Goal: Task Accomplishment & Management: Use online tool/utility

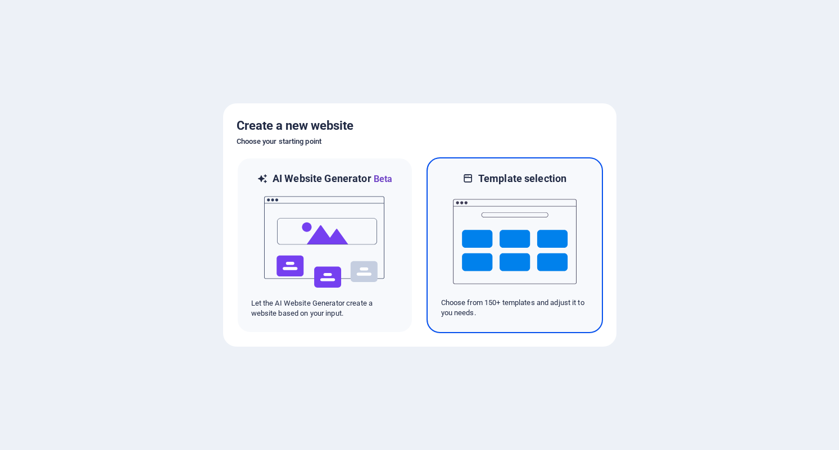
click at [490, 259] on img at bounding box center [515, 241] width 124 height 112
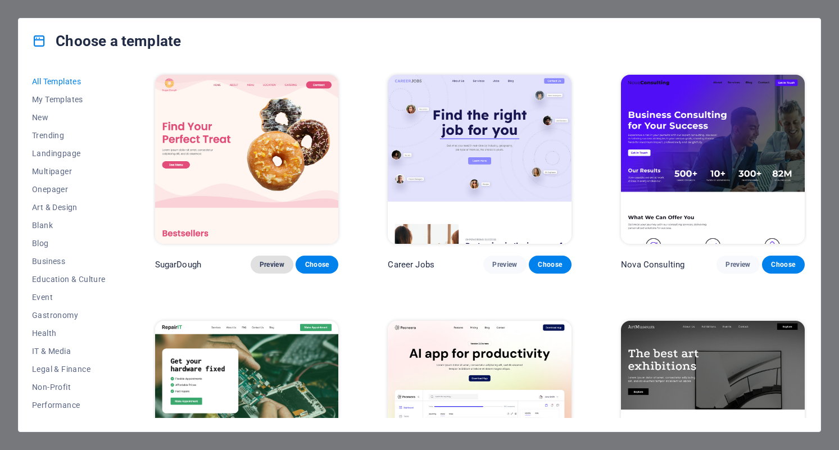
click at [277, 266] on span "Preview" at bounding box center [271, 264] width 25 height 9
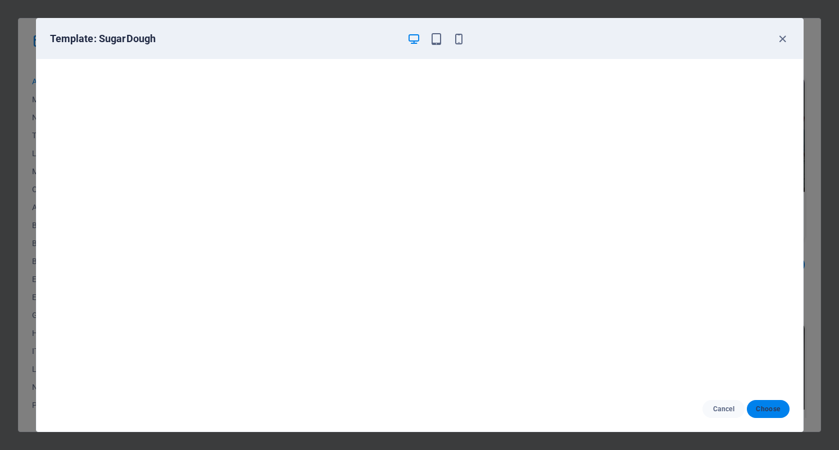
click at [767, 404] on span "Choose" at bounding box center [767, 408] width 24 height 9
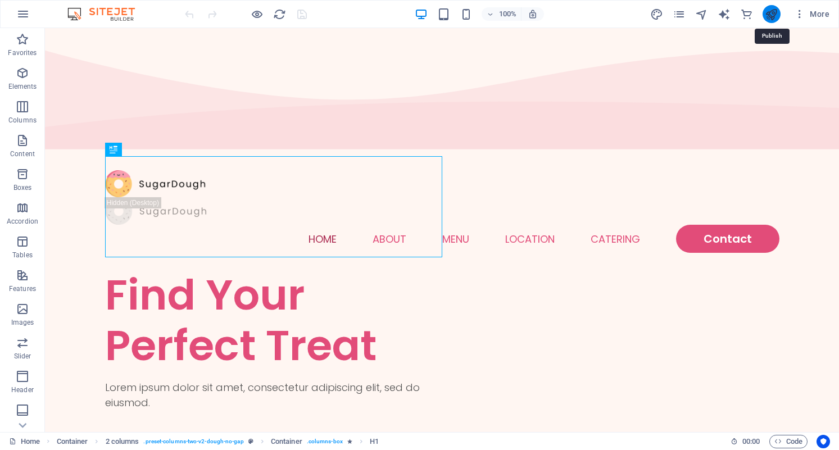
click at [771, 13] on icon "publish" at bounding box center [770, 14] width 13 height 13
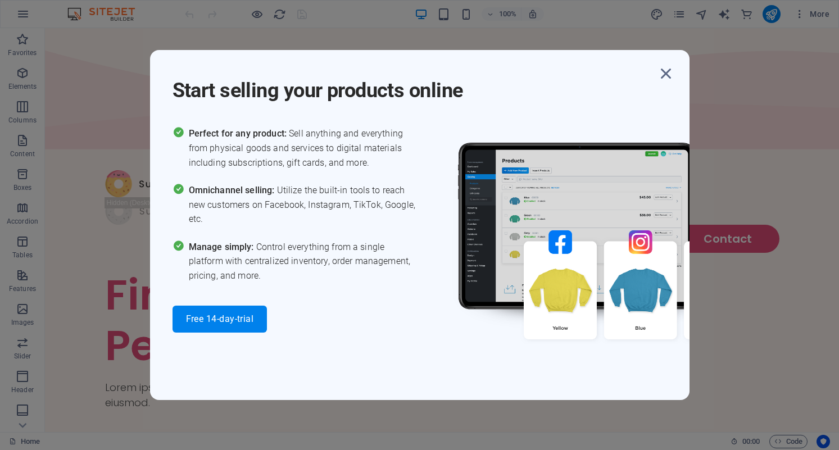
click at [434, 284] on div "Start selling your products online Perfect for any product: Sell anything and e…" at bounding box center [419, 224] width 539 height 349
click at [659, 74] on icon "button" at bounding box center [665, 73] width 20 height 20
